Goal: Information Seeking & Learning: Learn about a topic

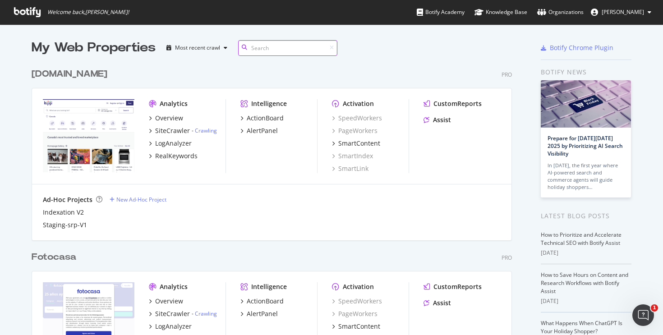
scroll to position [2557, 480]
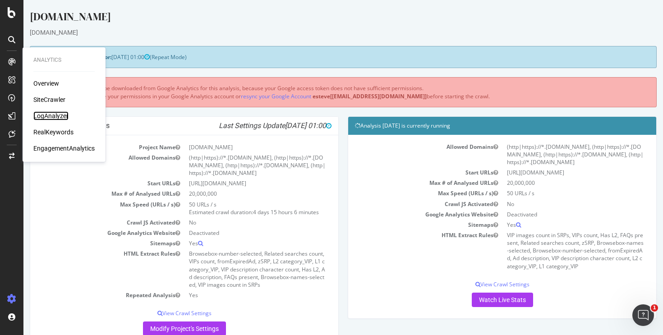
click at [45, 114] on div "LogAnalyzer" at bounding box center [50, 115] width 35 height 9
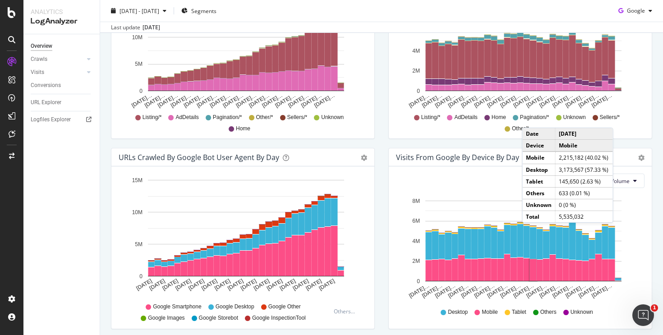
scroll to position [416, 0]
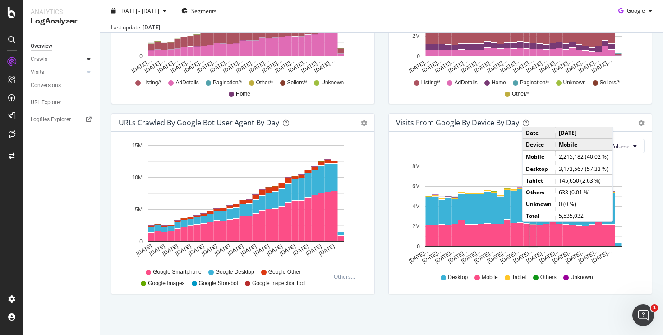
click at [87, 60] on icon at bounding box center [89, 58] width 4 height 5
click at [52, 107] on div "HTTP Codes" at bounding box center [50, 107] width 31 height 9
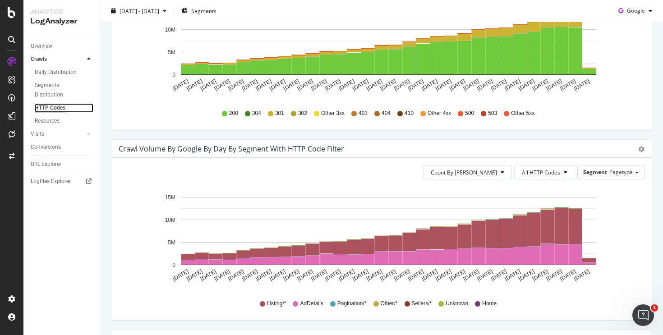
scroll to position [202, 0]
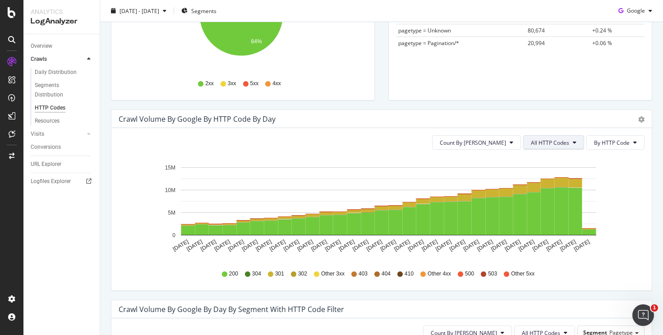
click at [551, 149] on button "All HTTP Codes" at bounding box center [553, 142] width 61 height 14
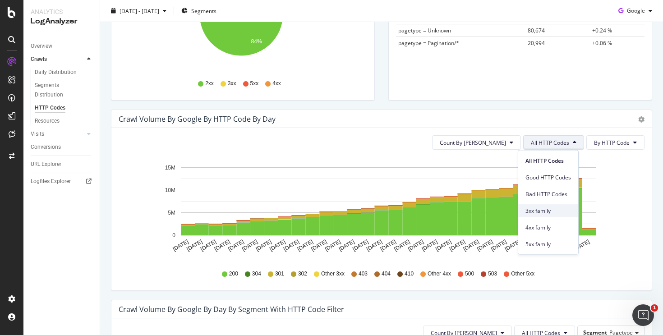
click at [540, 211] on span "3xx family" at bounding box center [548, 210] width 46 height 8
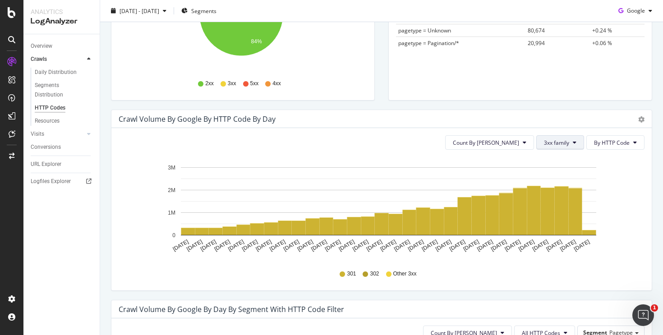
click at [545, 148] on button "3xx family" at bounding box center [560, 142] width 48 height 14
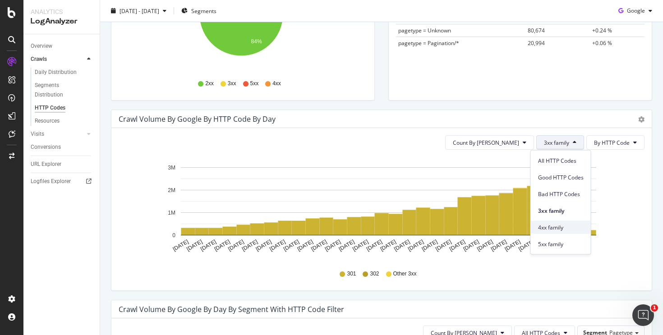
click at [558, 224] on span "4xx family" at bounding box center [561, 227] width 46 height 8
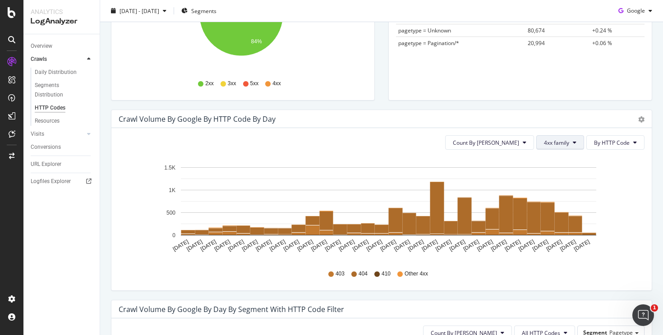
click at [549, 147] on button "4xx family" at bounding box center [560, 142] width 48 height 14
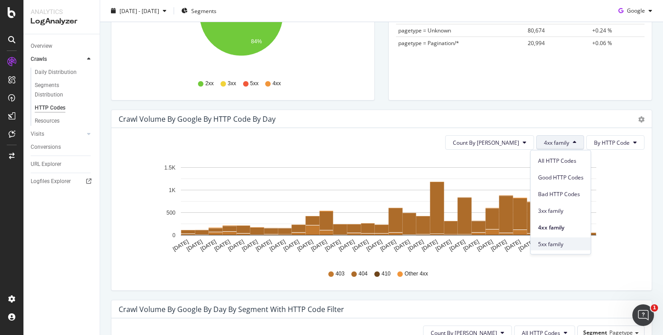
click at [565, 246] on span "5xx family" at bounding box center [561, 244] width 46 height 8
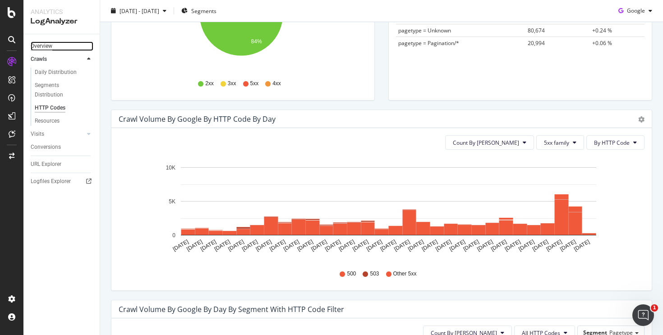
click at [49, 50] on div "Overview" at bounding box center [42, 45] width 22 height 9
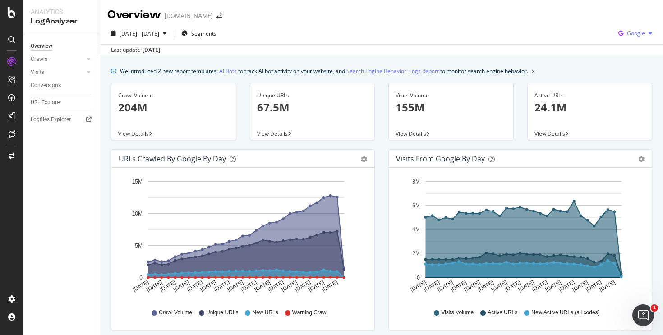
click at [618, 30] on icon "button" at bounding box center [620, 33] width 12 height 13
click at [622, 83] on span "OpenAI" at bounding box center [635, 85] width 33 height 8
